Goal: Task Accomplishment & Management: Use online tool/utility

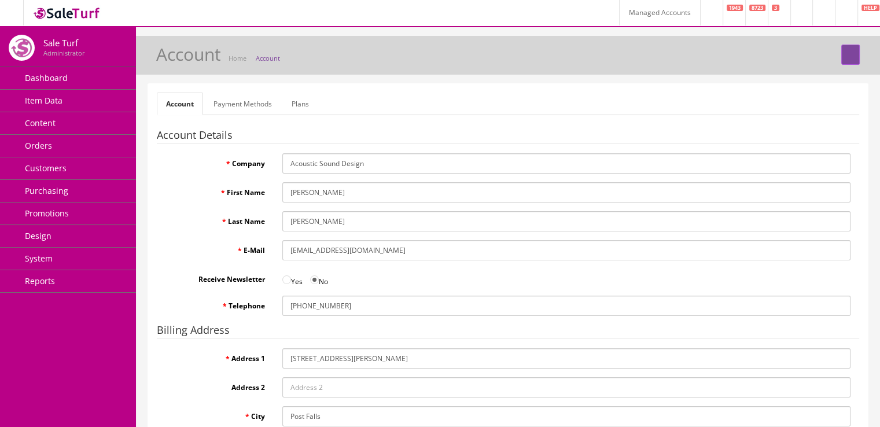
click at [84, 12] on img at bounding box center [66, 13] width 69 height 16
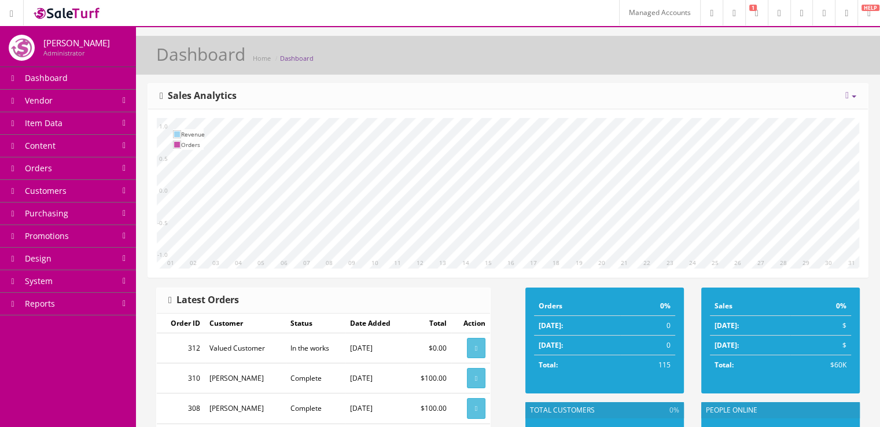
click at [116, 104] on link "Vendor" at bounding box center [68, 101] width 136 height 23
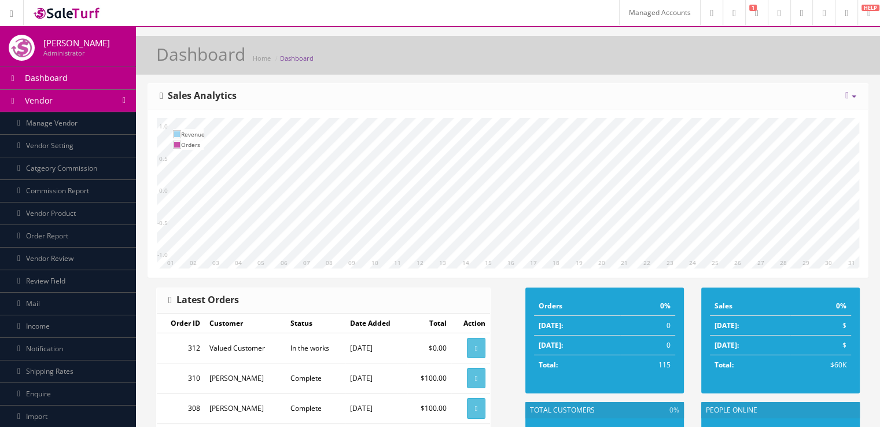
click at [115, 127] on link "Manage Vendor" at bounding box center [68, 123] width 136 height 23
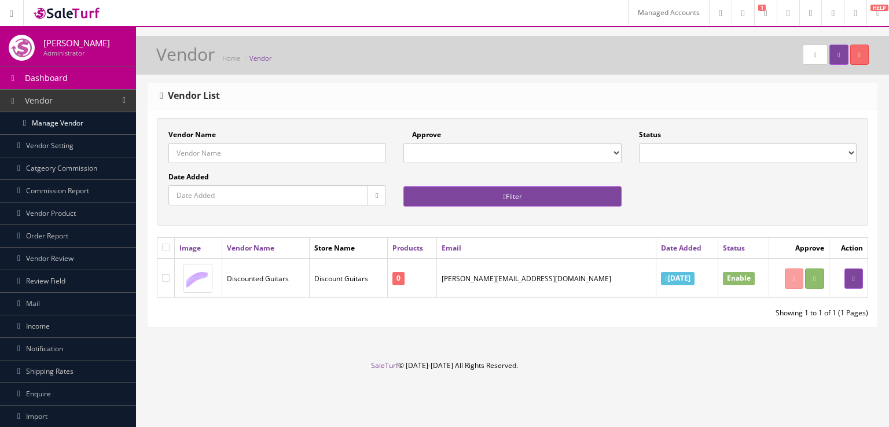
click at [111, 102] on link "Vendor" at bounding box center [68, 101] width 136 height 23
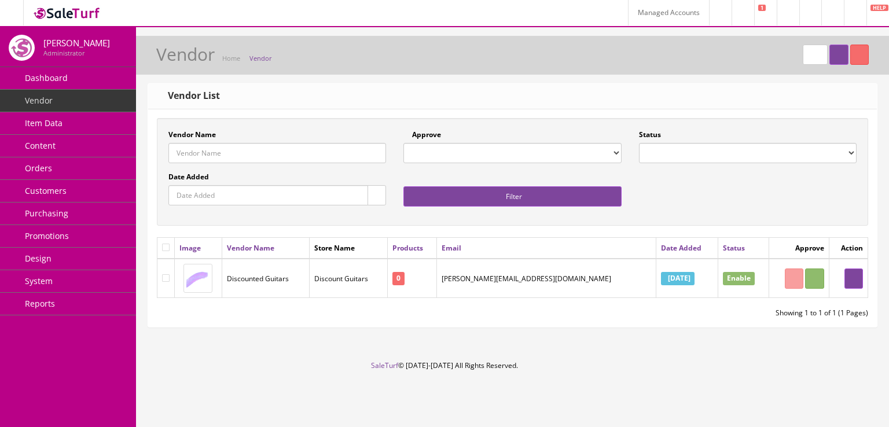
click at [831, 14] on icon at bounding box center [832, 13] width 3 height 7
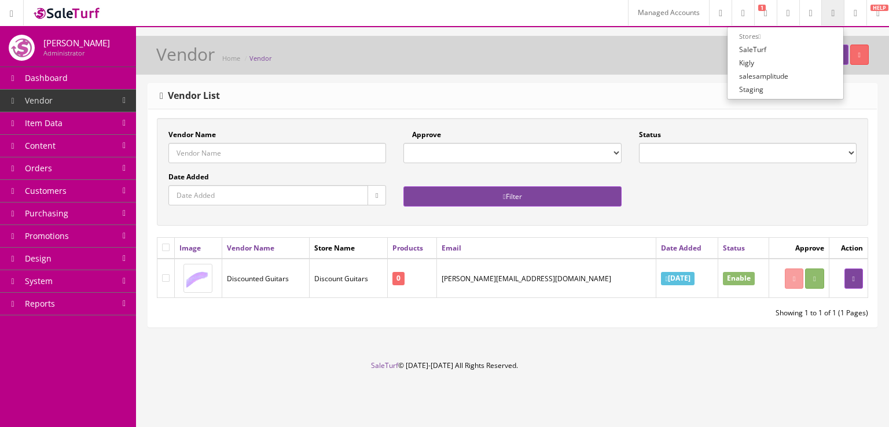
click at [762, 61] on link "Kigly" at bounding box center [785, 62] width 116 height 13
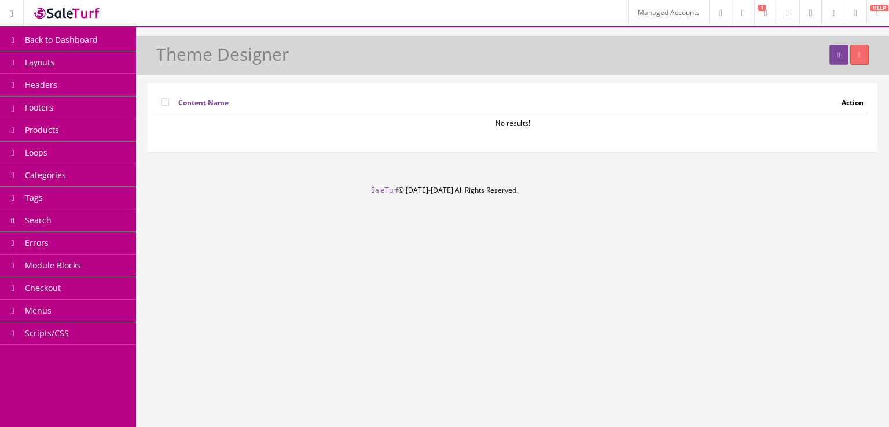
click at [93, 86] on link "Headers" at bounding box center [68, 85] width 136 height 23
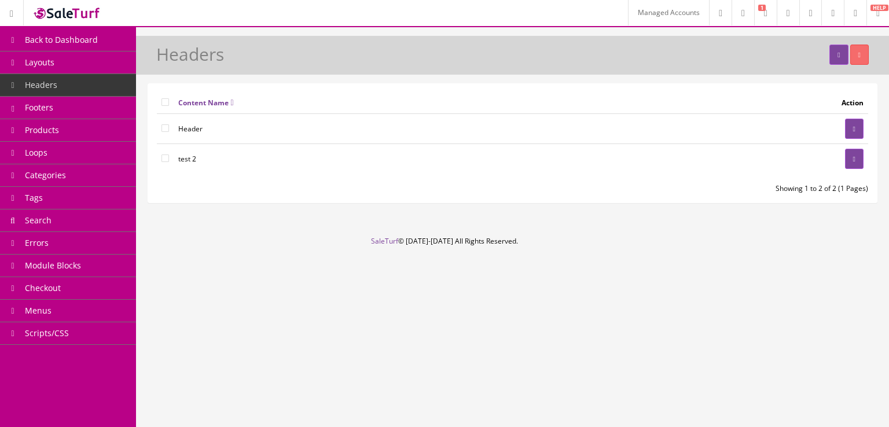
click at [93, 112] on link "Footers" at bounding box center [68, 108] width 136 height 23
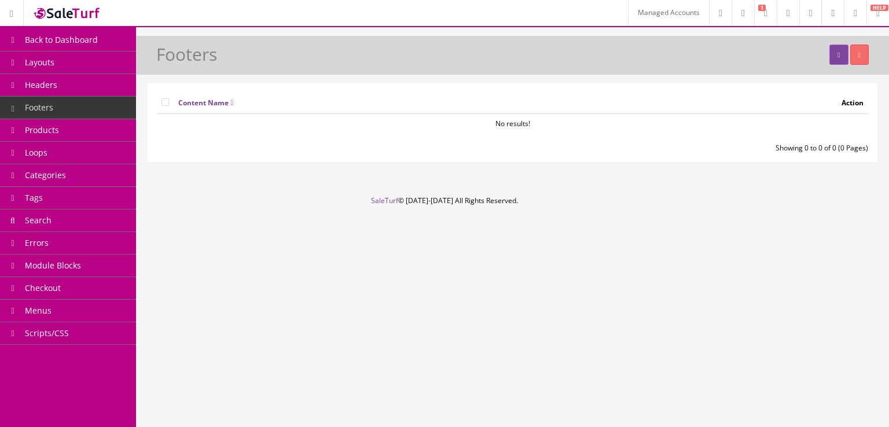
click at [97, 86] on link "Headers" at bounding box center [68, 85] width 136 height 23
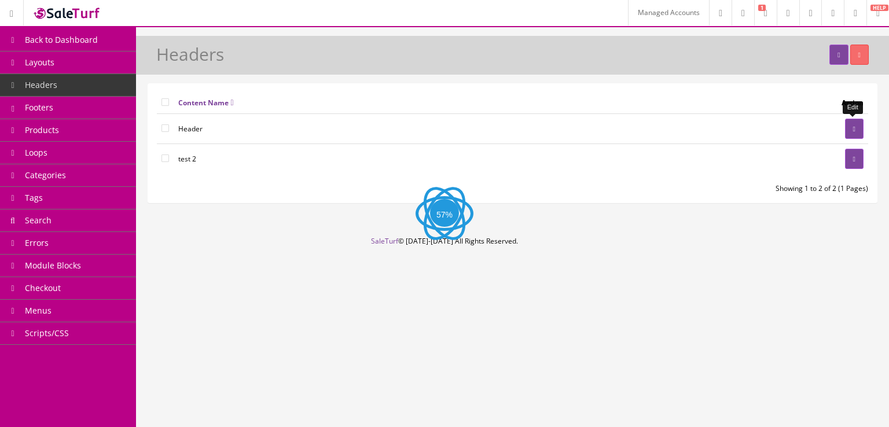
click at [848, 130] on link at bounding box center [854, 129] width 19 height 20
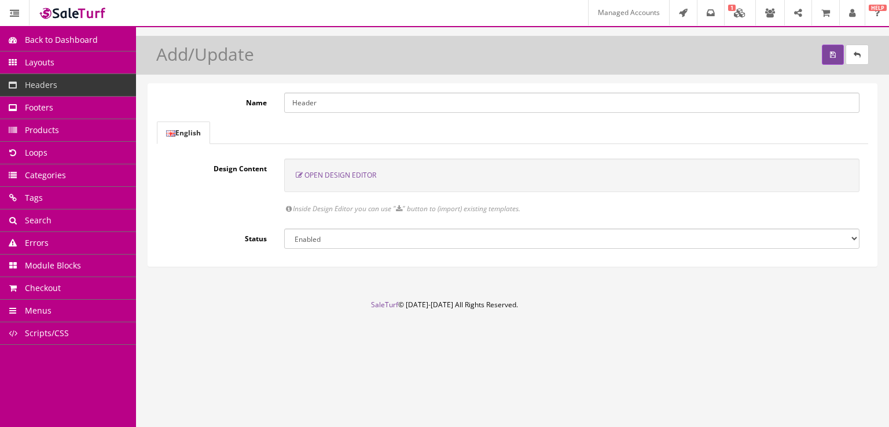
click at [355, 172] on span "Open Design Editor" at bounding box center [340, 175] width 72 height 10
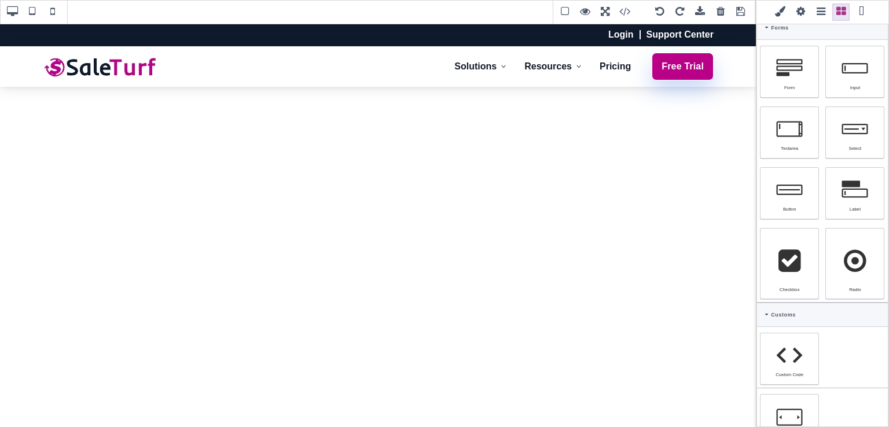
scroll to position [687, 0]
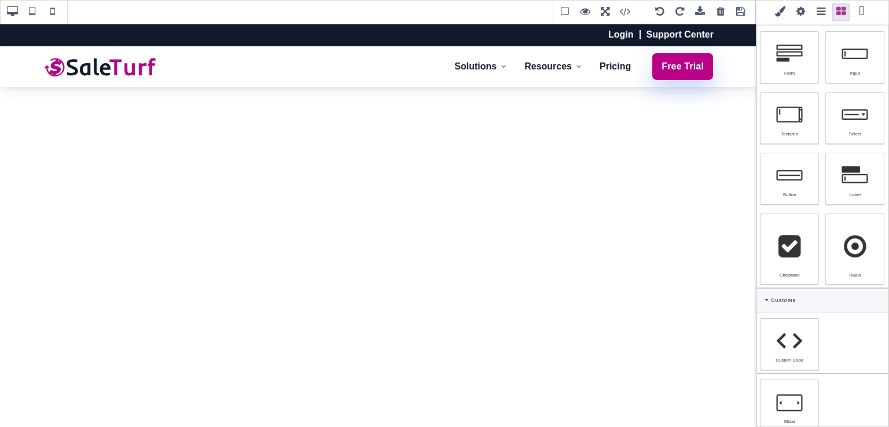
click at [740, 17] on span at bounding box center [740, 11] width 17 height 17
